Goal: Task Accomplishment & Management: Manage account settings

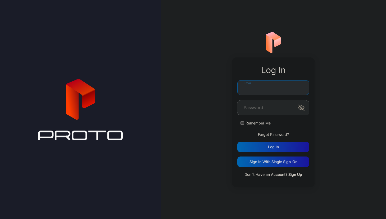
type input "**********"
click at [267, 93] on input "**********" at bounding box center [274, 87] width 72 height 15
click at [256, 121] on label "Remember Me" at bounding box center [258, 123] width 25 height 5
click at [274, 148] on div "Log in" at bounding box center [273, 147] width 11 height 4
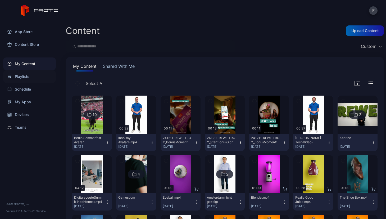
click at [26, 75] on div "Playlists" at bounding box center [29, 76] width 53 height 13
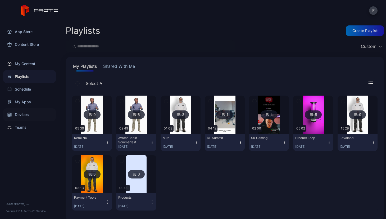
click at [26, 117] on div "Devices" at bounding box center [29, 114] width 53 height 13
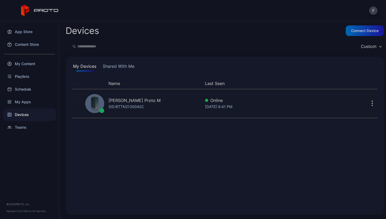
click at [368, 103] on button "button" at bounding box center [372, 103] width 11 height 11
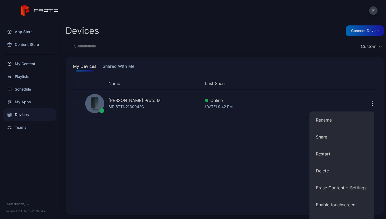
click at [146, 121] on div "Name Last Seen [PERSON_NAME] Proto M SID: BTTN2130042C Online [DATE] 9:42 PM" at bounding box center [225, 143] width 306 height 131
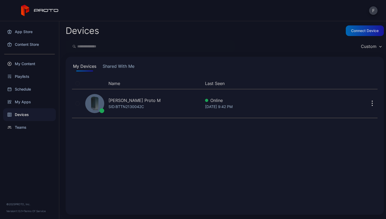
click at [122, 66] on button "Shared With Me" at bounding box center [119, 67] width 34 height 8
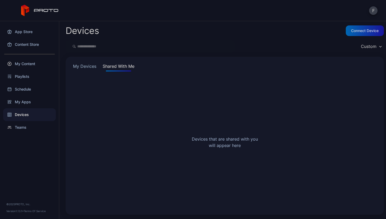
click at [85, 67] on button "My Devices" at bounding box center [84, 67] width 25 height 8
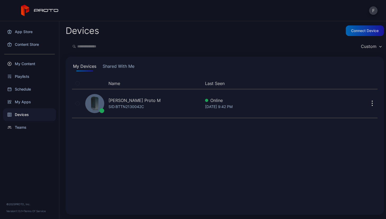
click at [374, 10] on button "F" at bounding box center [374, 10] width 8 height 8
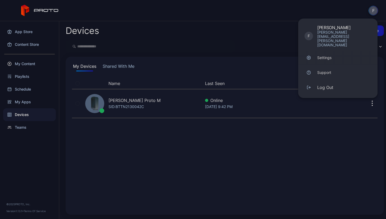
click at [326, 55] on div "Settings" at bounding box center [325, 57] width 14 height 5
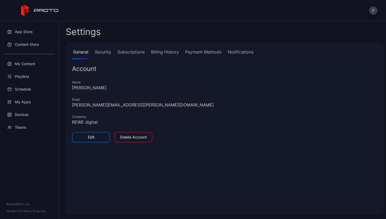
click at [158, 52] on link "Billing History" at bounding box center [165, 54] width 30 height 11
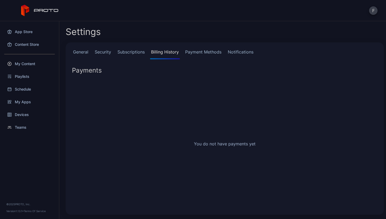
click at [131, 50] on link "Subscriptions" at bounding box center [131, 54] width 29 height 11
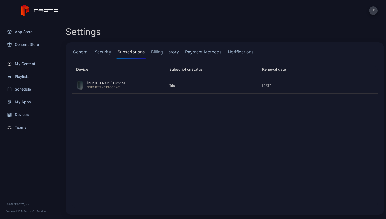
click at [203, 55] on link "Payment Methods" at bounding box center [203, 54] width 38 height 11
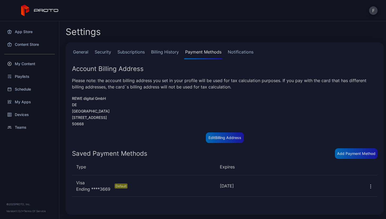
click at [368, 186] on icon "button" at bounding box center [370, 186] width 5 height 5
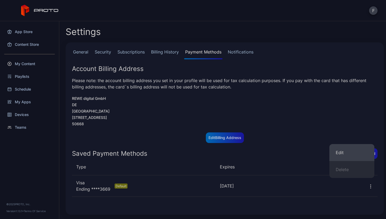
click at [343, 152] on button "Edit" at bounding box center [352, 152] width 45 height 17
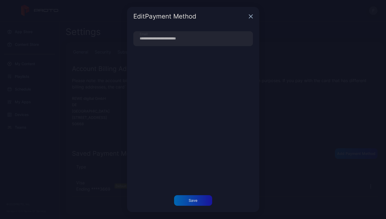
click at [251, 16] on icon "button" at bounding box center [250, 16] width 3 height 3
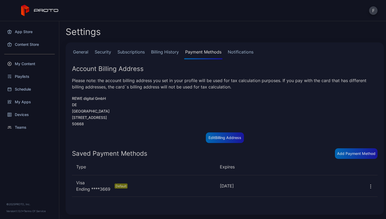
click at [368, 186] on icon "button" at bounding box center [370, 186] width 5 height 5
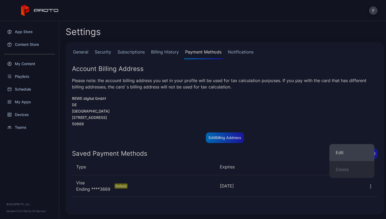
click at [342, 155] on button "Edit" at bounding box center [352, 152] width 45 height 17
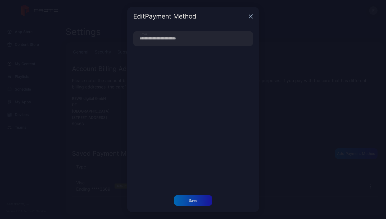
click at [250, 15] on icon "button" at bounding box center [250, 16] width 3 height 3
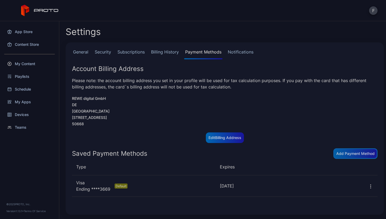
click at [350, 152] on div "Add Payment Method" at bounding box center [356, 154] width 38 height 4
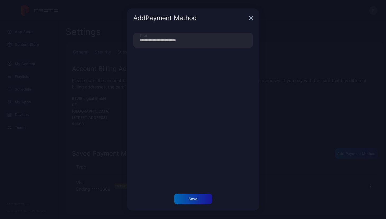
click at [252, 20] on icon "button" at bounding box center [251, 18] width 4 height 4
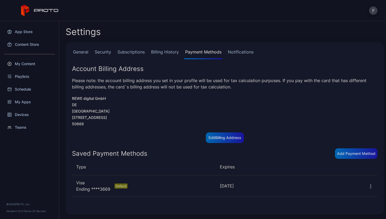
click at [129, 52] on link "Subscriptions" at bounding box center [131, 54] width 29 height 11
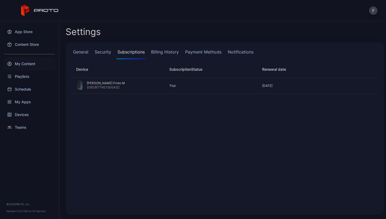
click at [22, 63] on div "My Content" at bounding box center [29, 63] width 53 height 13
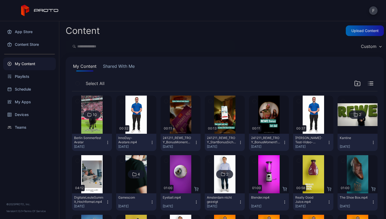
click at [92, 115] on div "10" at bounding box center [92, 114] width 17 height 8
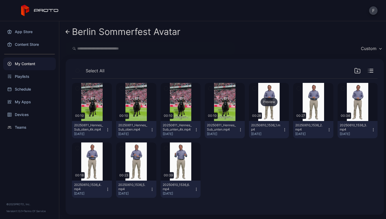
click at [266, 95] on div "Preview" at bounding box center [269, 102] width 40 height 38
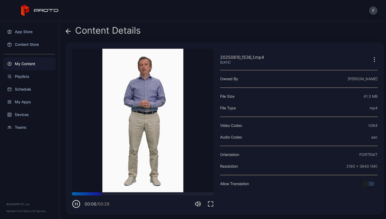
click at [69, 31] on icon at bounding box center [68, 31] width 5 height 0
